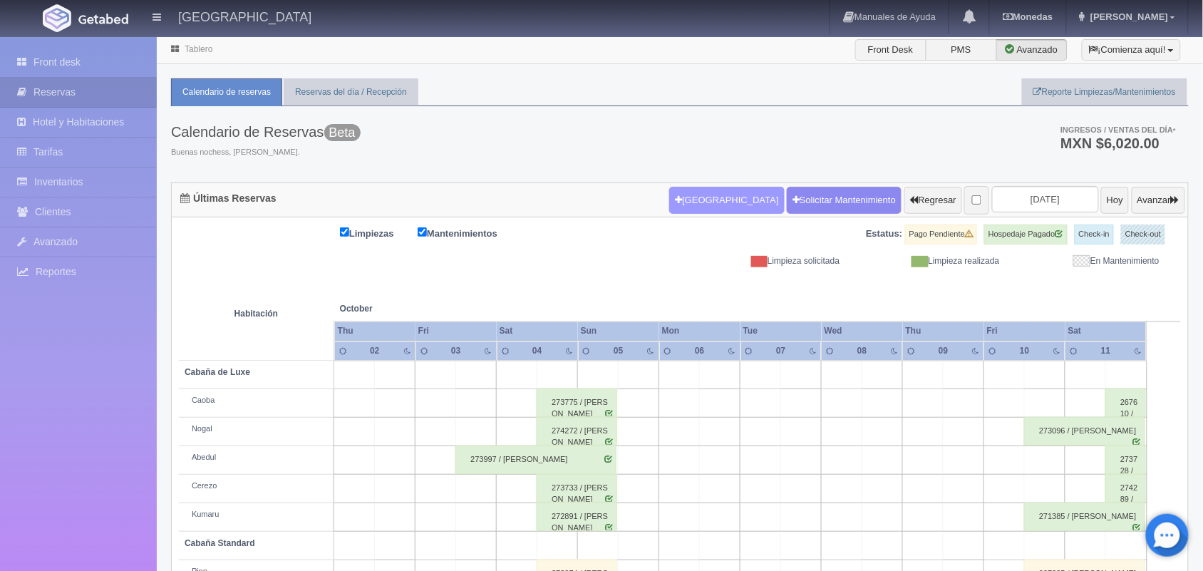
click at [688, 205] on button "[GEOGRAPHIC_DATA]" at bounding box center [726, 200] width 115 height 27
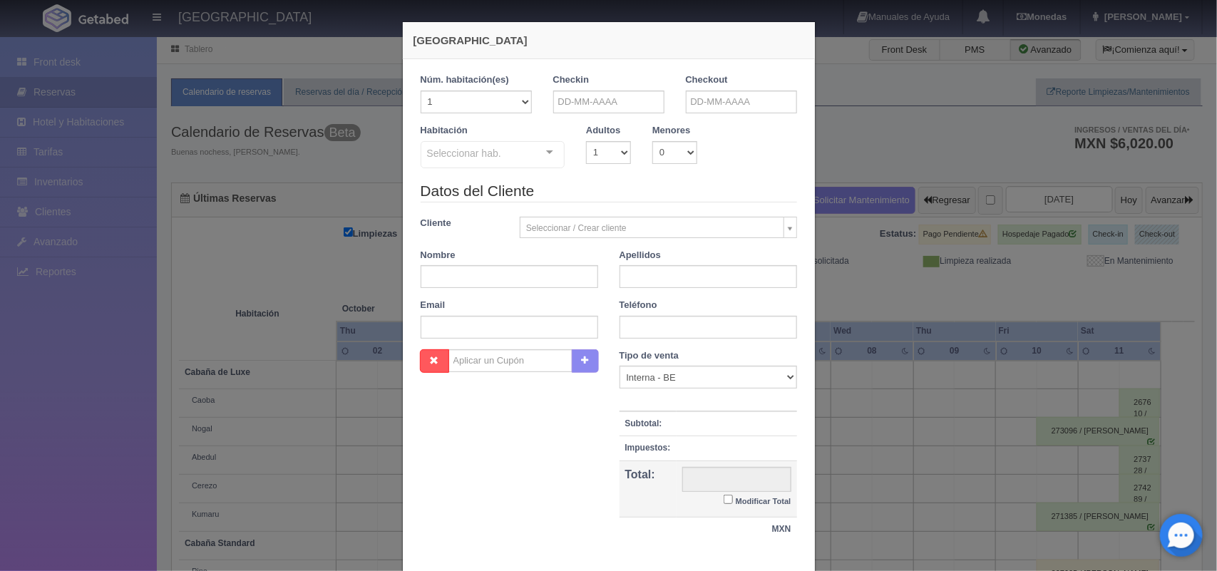
checkbox input "false"
click at [608, 101] on input "text" at bounding box center [608, 102] width 111 height 23
click at [556, 125] on span "Prev" at bounding box center [557, 124] width 11 height 11
click at [600, 259] on link "30" at bounding box center [599, 256] width 19 height 21
type input "30-09-2025"
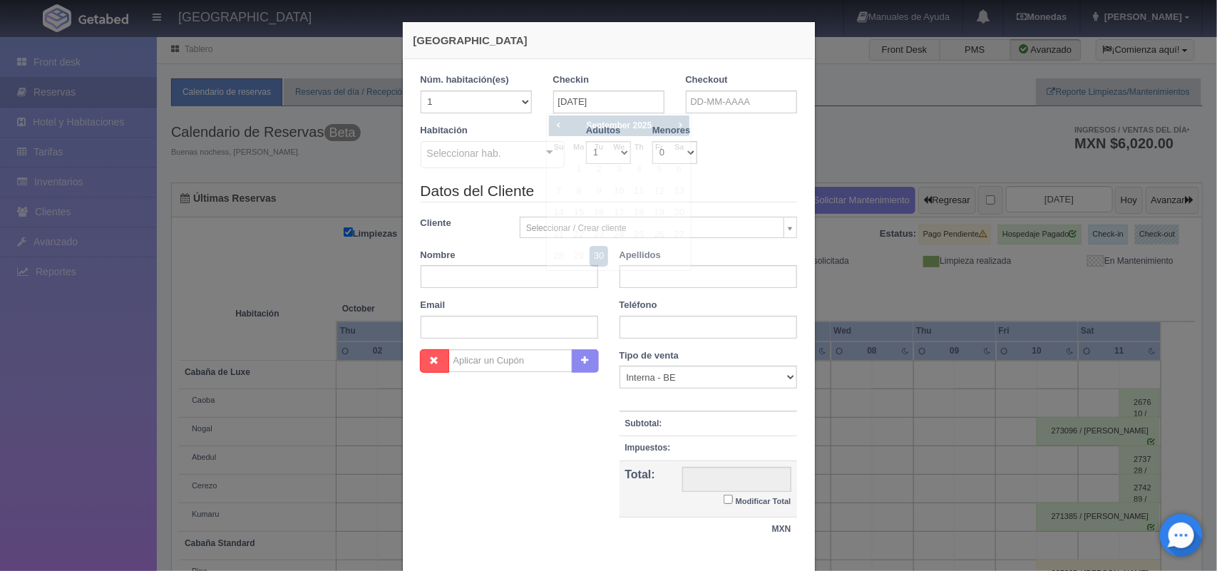
checkbox input "false"
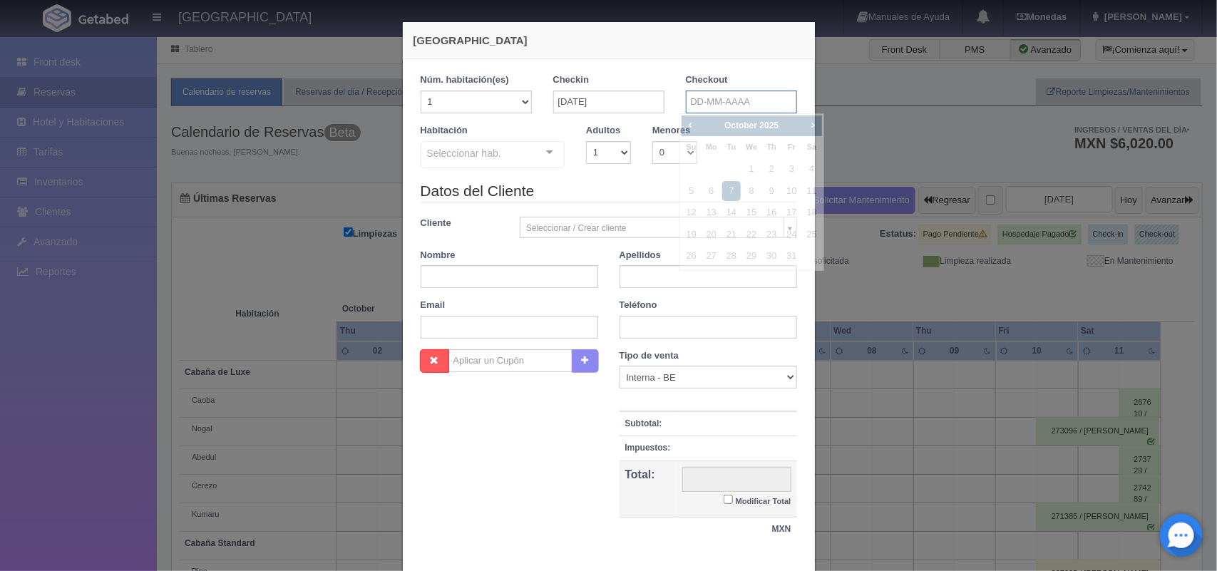
click at [726, 94] on input "text" at bounding box center [741, 102] width 111 height 23
click at [756, 175] on link "1" at bounding box center [751, 169] width 19 height 21
type input "01-10-2025"
checkbox input "false"
click at [606, 161] on select "1 2 3 4 5 6 7 8 9 10" at bounding box center [608, 152] width 45 height 23
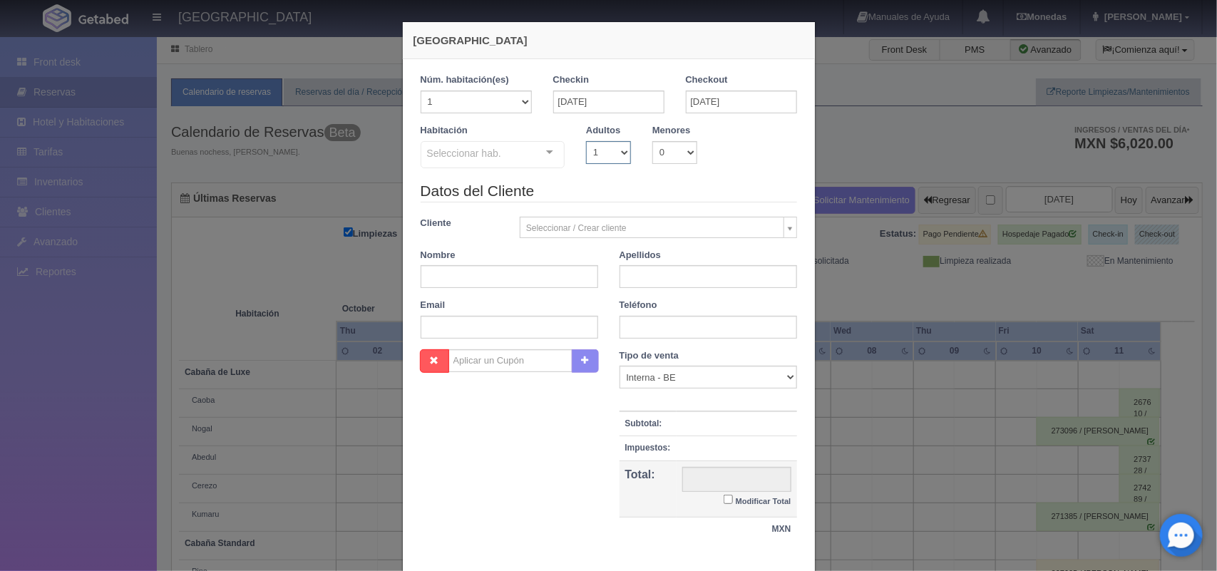
select select "2"
click at [586, 141] on select "1 2 3 4 5 6 7 8 9 10" at bounding box center [608, 152] width 45 height 23
click at [533, 154] on div "Cabaña de Luxe Cabaña de Luxe - Sin asignar Caoba Nogal Abedul Cerezo Kumaru Ca…" at bounding box center [493, 156] width 145 height 31
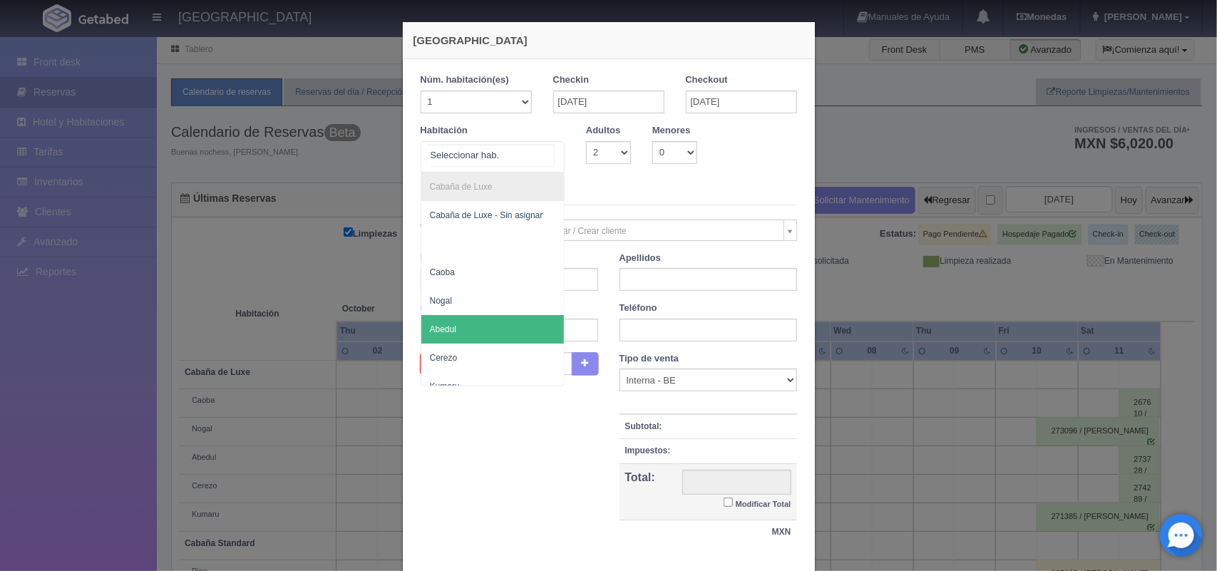
click at [530, 329] on span "Abedul" at bounding box center [492, 329] width 143 height 29
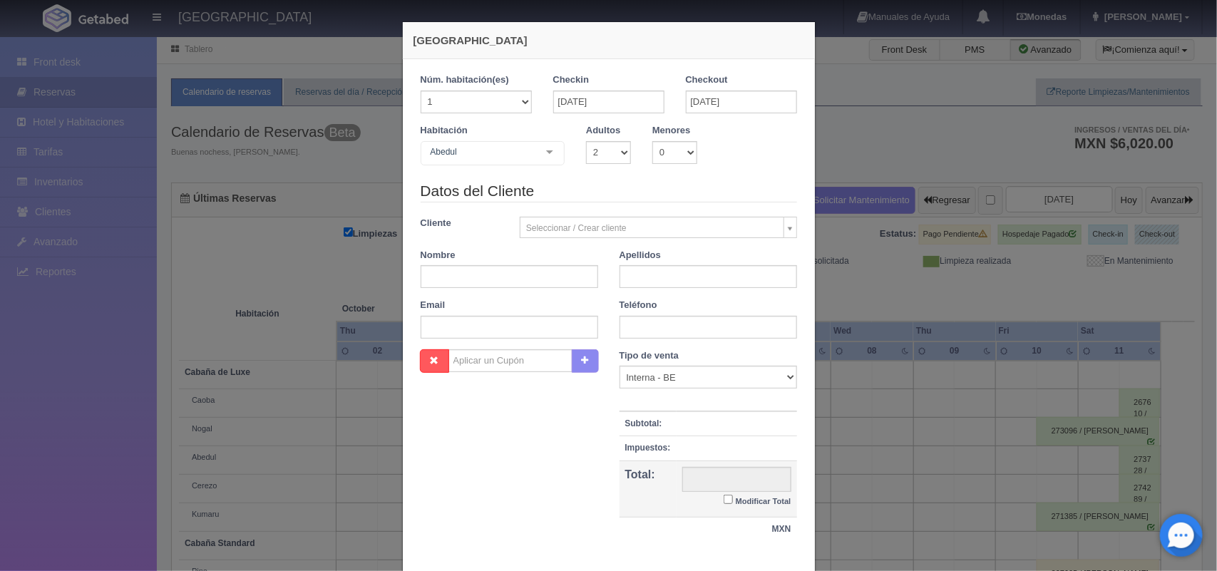
checkbox input "false"
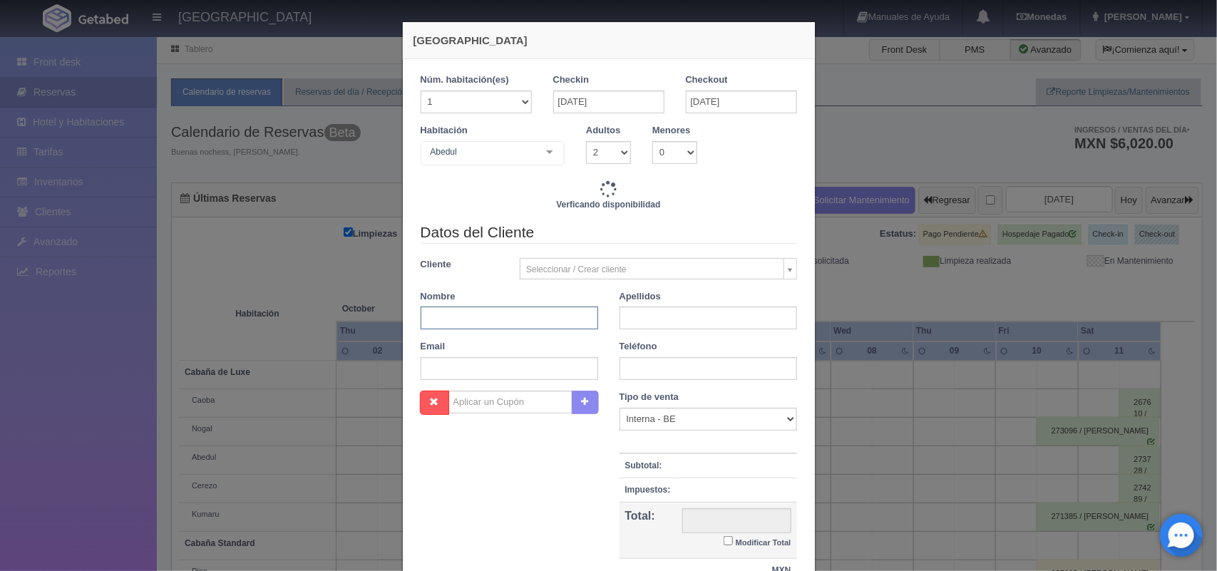
click at [519, 312] on input "text" at bounding box center [510, 318] width 178 height 23
type input "1500.00"
checkbox input "false"
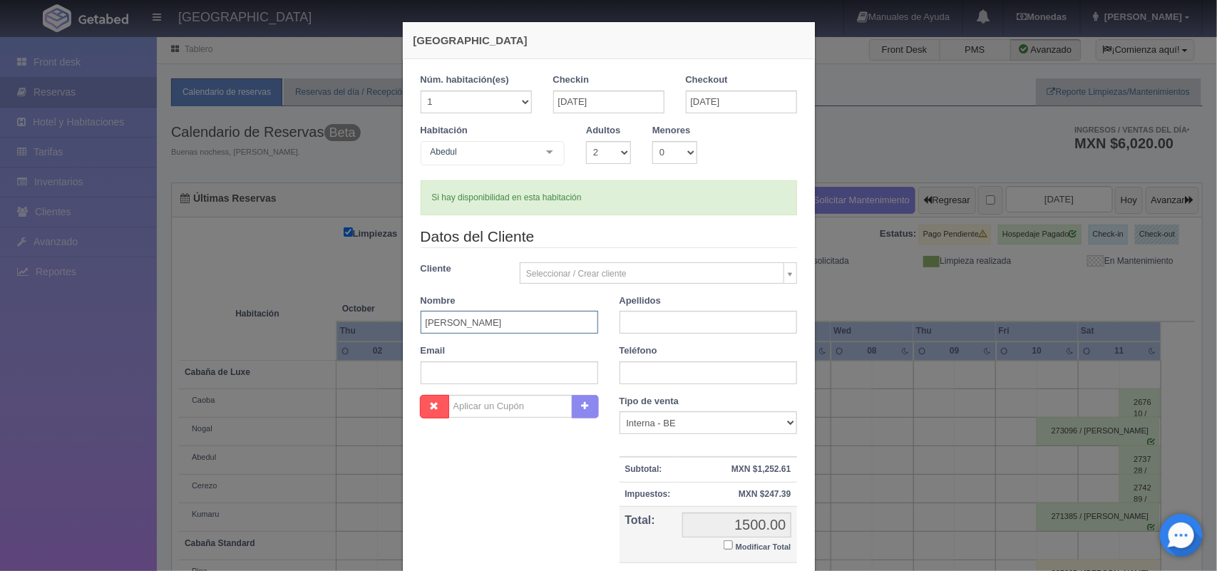
type input "alexis Abraham"
click at [733, 317] on input "text" at bounding box center [708, 322] width 178 height 23
type input "Arriaga Anguiano"
click at [633, 381] on input "text" at bounding box center [708, 372] width 178 height 23
type input "5524016312"
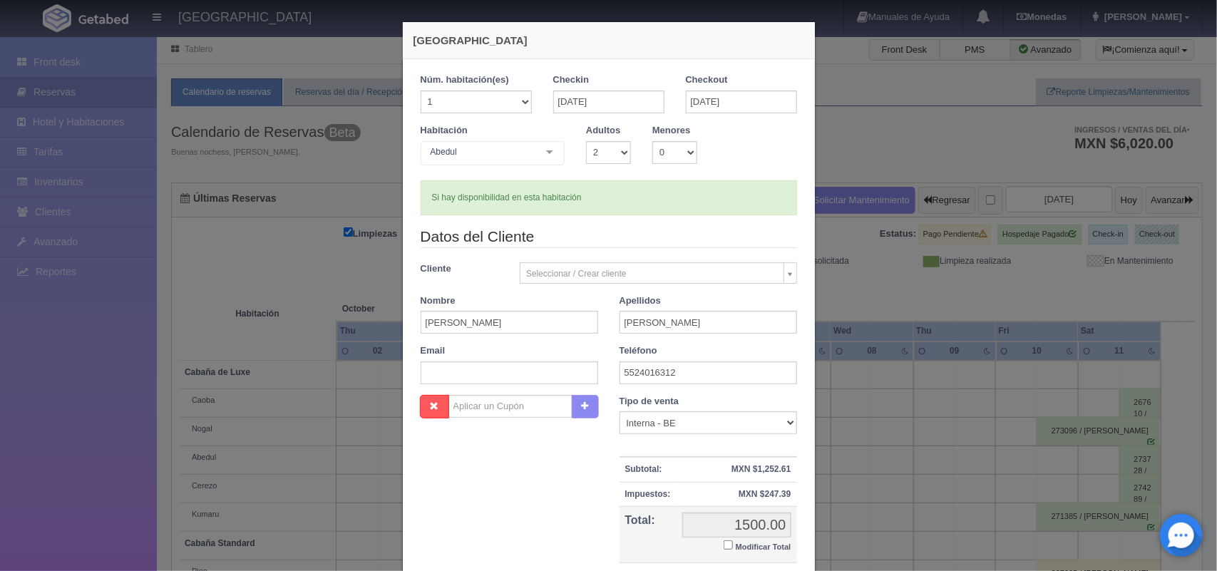
click at [724, 547] on input "Modificar Total" at bounding box center [728, 544] width 9 height 9
checkbox input "true"
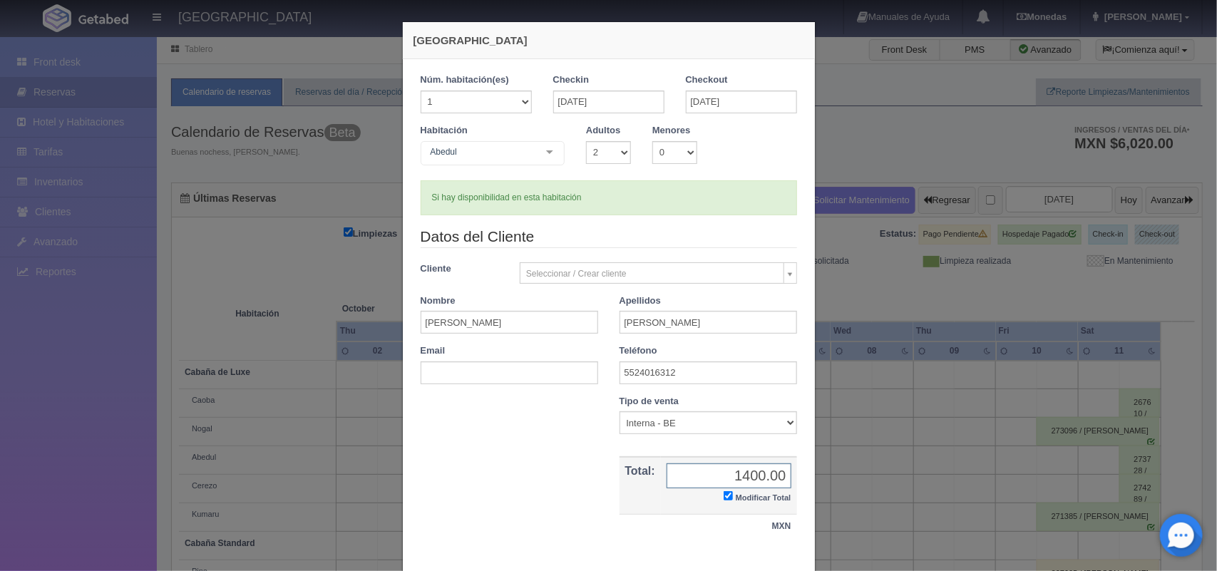
scroll to position [82, 0]
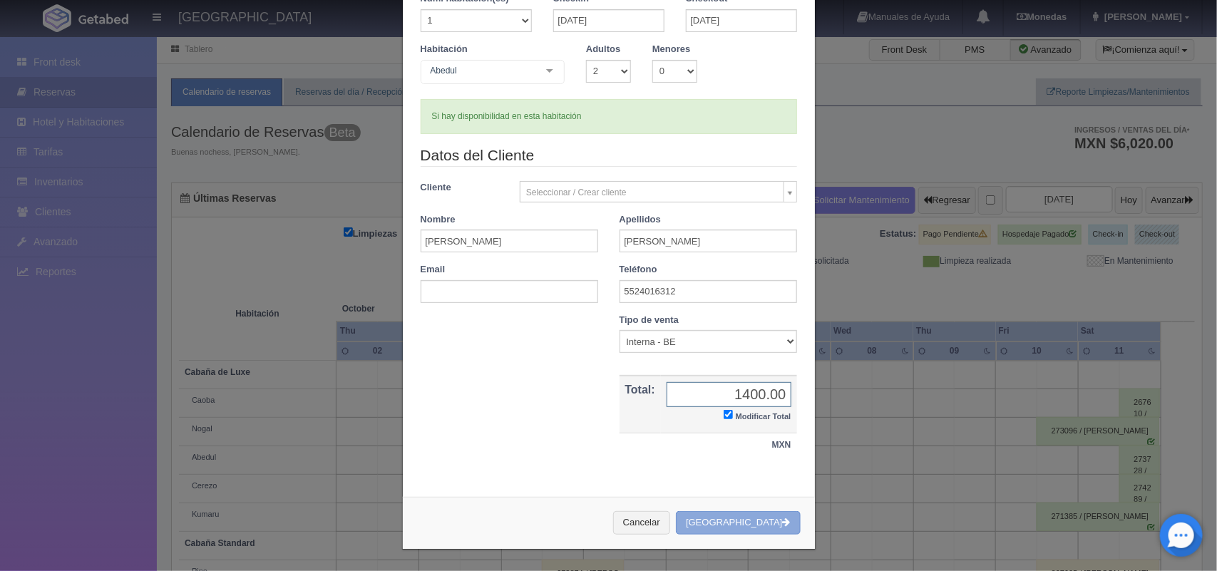
type input "1400.00"
click at [734, 523] on button "[GEOGRAPHIC_DATA]" at bounding box center [738, 523] width 124 height 24
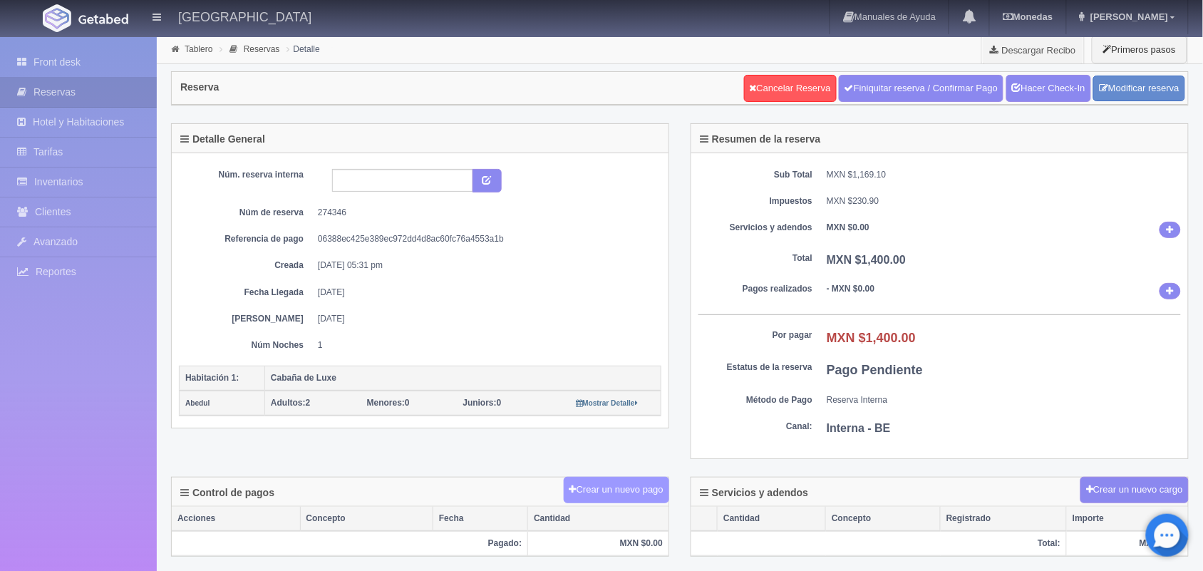
click at [617, 498] on button "Crear un nuevo pago" at bounding box center [617, 490] width 106 height 26
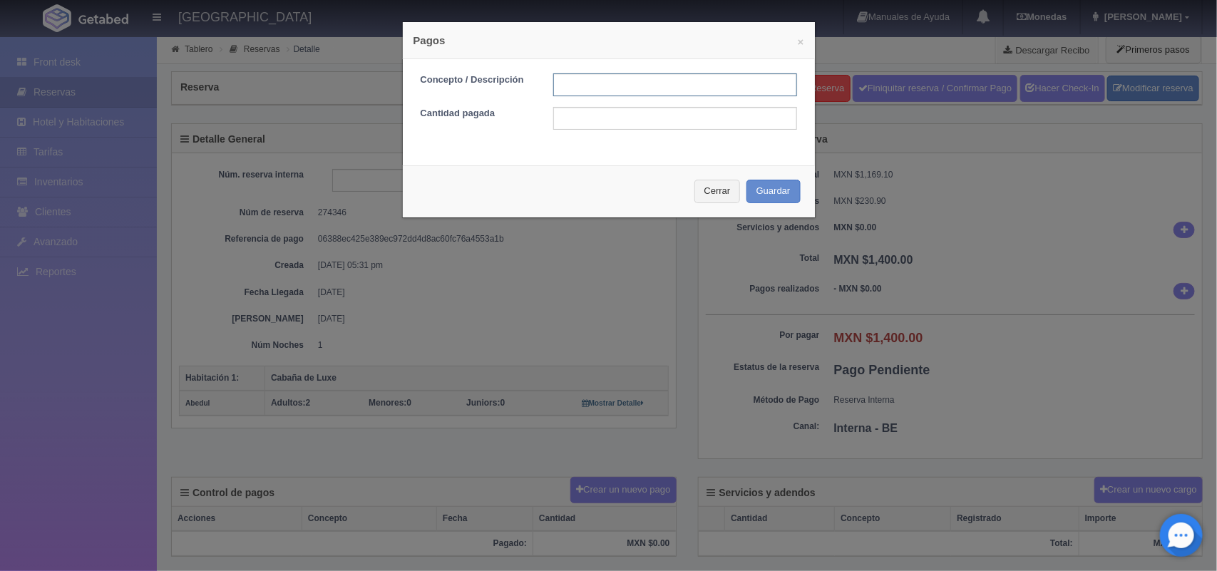
click at [605, 76] on input "text" at bounding box center [675, 84] width 244 height 23
type input "pago con tarjeta 30/09/2025"
click at [624, 123] on input "text" at bounding box center [675, 118] width 244 height 23
type input "1400.00"
click at [756, 191] on button "Guardar" at bounding box center [773, 192] width 54 height 24
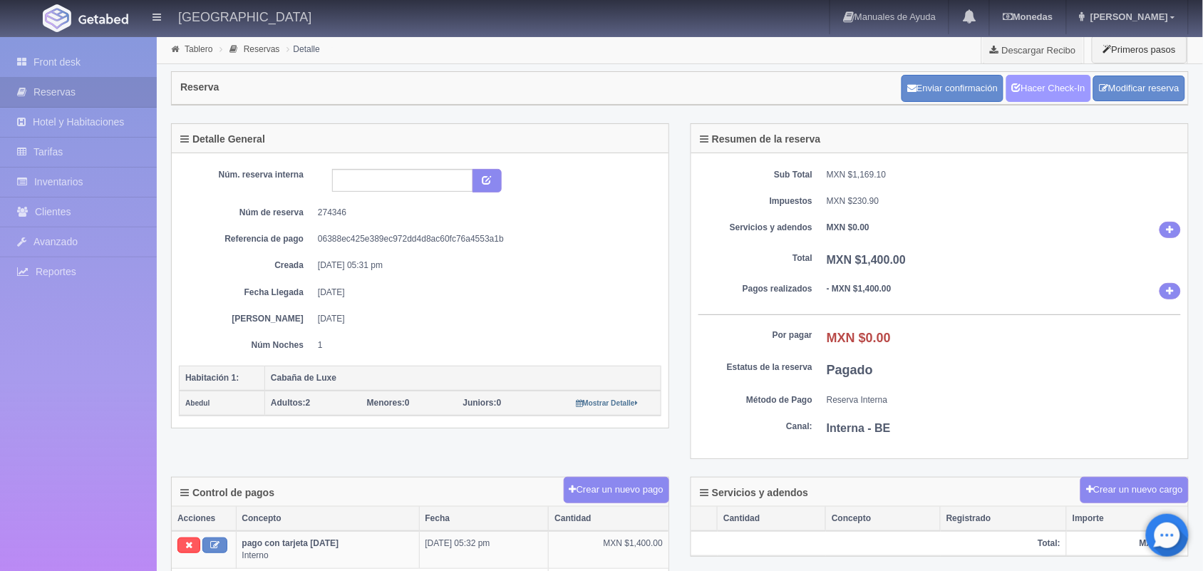
click at [1054, 89] on link "Hacer Check-In" at bounding box center [1049, 88] width 85 height 27
click at [187, 46] on link "Tablero" at bounding box center [199, 49] width 28 height 10
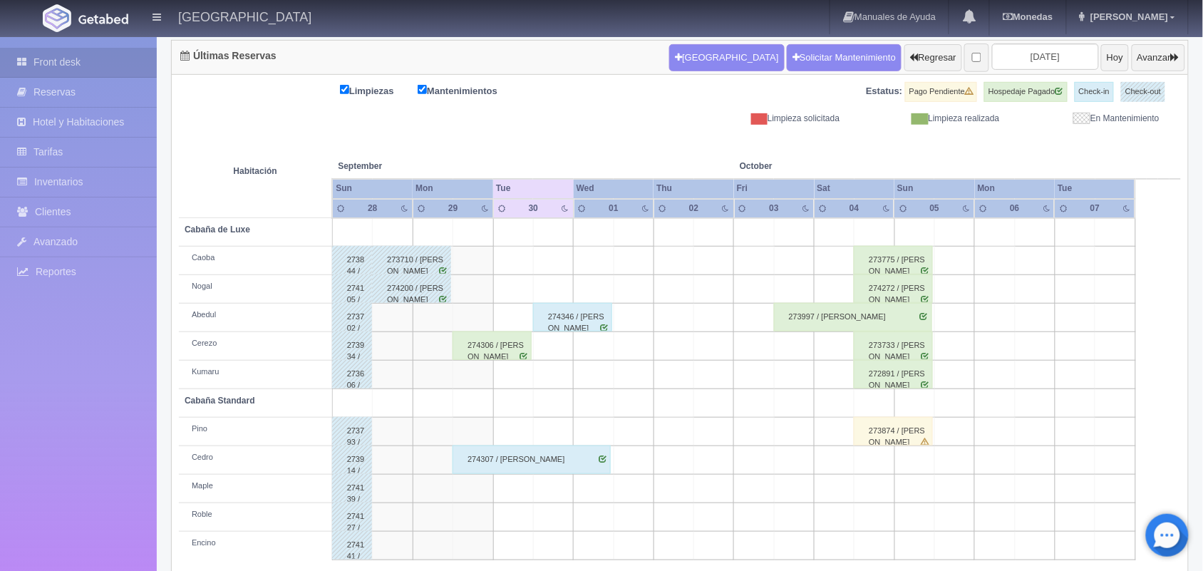
scroll to position [162, 0]
